Goal: Transaction & Acquisition: Download file/media

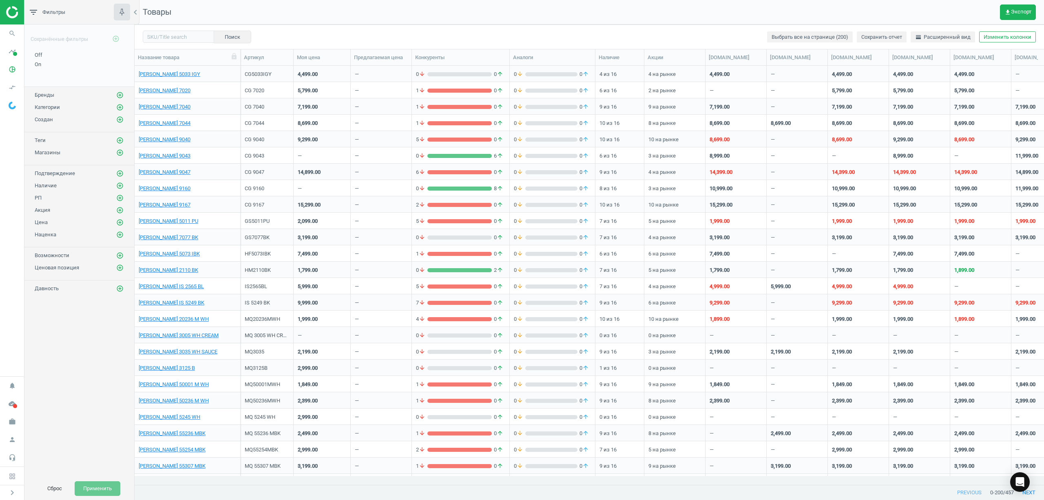
scroll to position [402, 901]
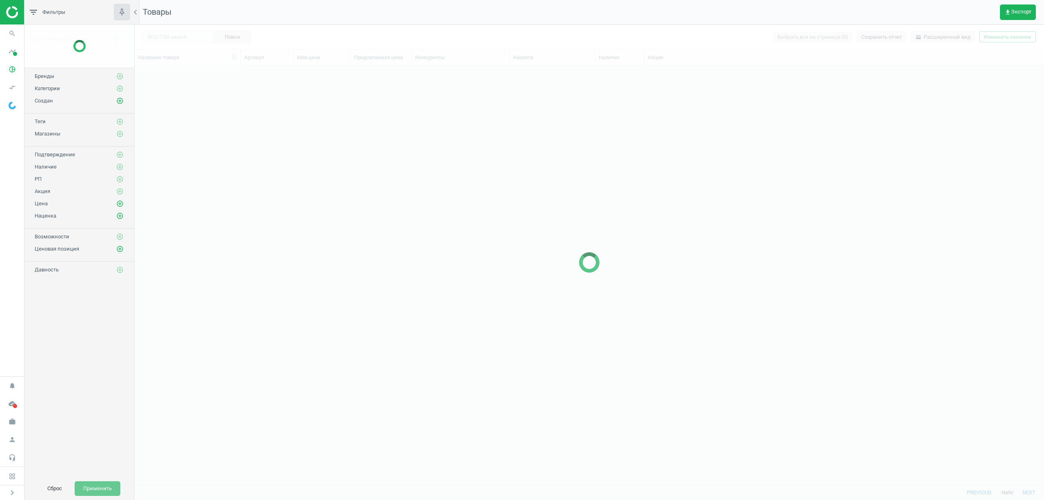
scroll to position [402, 901]
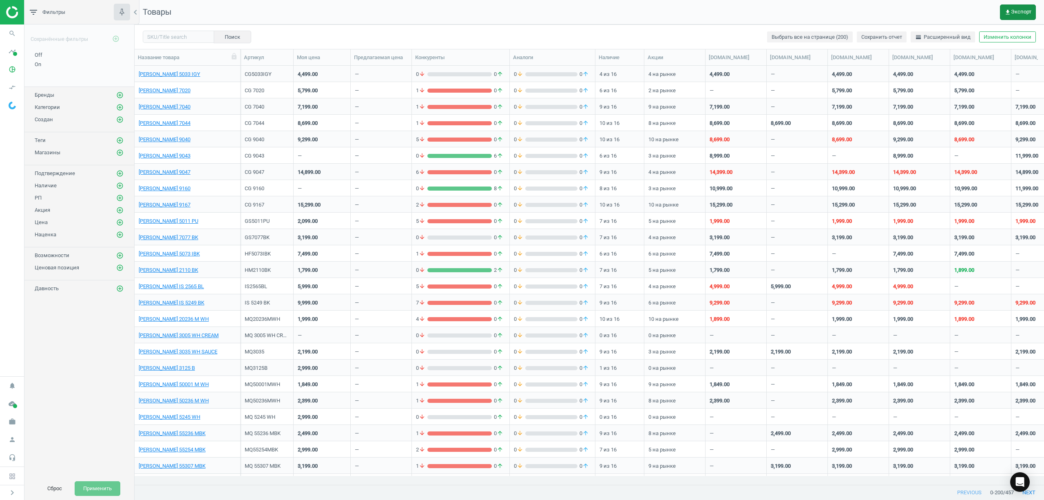
click at [1017, 13] on span "get_app Экспорт" at bounding box center [1018, 12] width 27 height 7
drag, startPoint x: 937, startPoint y: 62, endPoint x: 829, endPoint y: 110, distance: 118.4
click at [937, 62] on button "insert_drive_file Отчет (Excel)" at bounding box center [965, 62] width 142 height 15
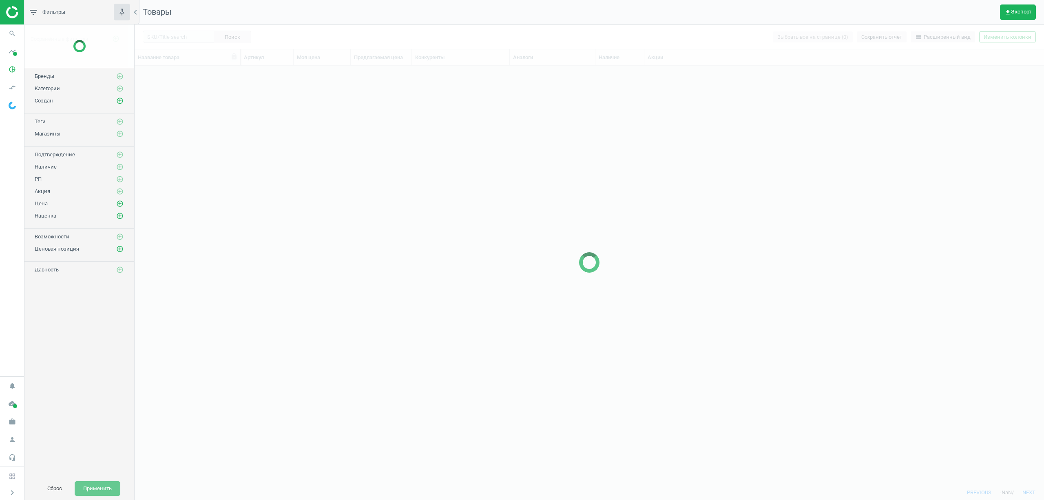
scroll to position [402, 901]
click at [1018, 13] on span "get_app Экспорт" at bounding box center [1018, 12] width 27 height 7
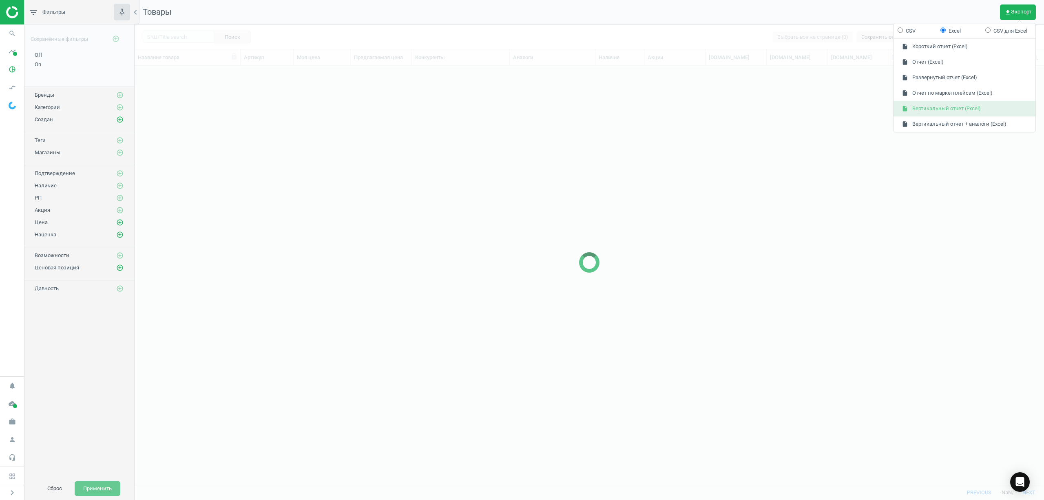
click at [966, 106] on button "insert_drive_file Вертикальный отчет (Excel)" at bounding box center [965, 108] width 142 height 15
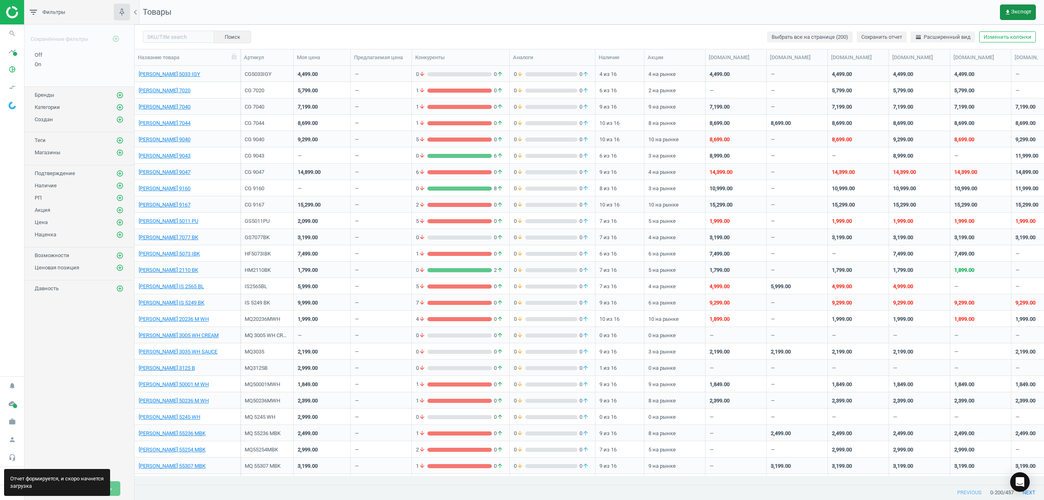
click at [1021, 10] on span "get_app Экспорт" at bounding box center [1018, 12] width 27 height 7
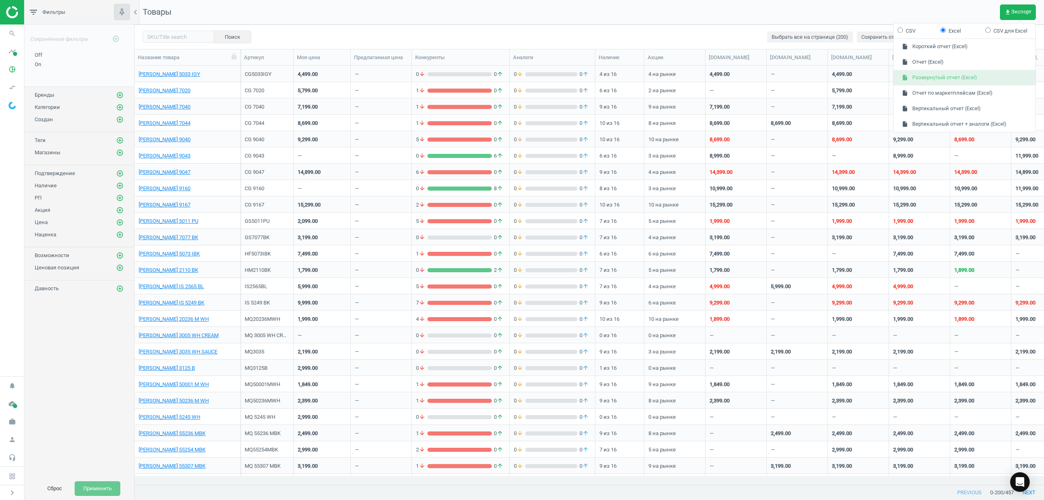
click at [957, 77] on button "insert_drive_file Развернутый отчет (Excel)" at bounding box center [965, 77] width 142 height 15
